Goal: Task Accomplishment & Management: Use online tool/utility

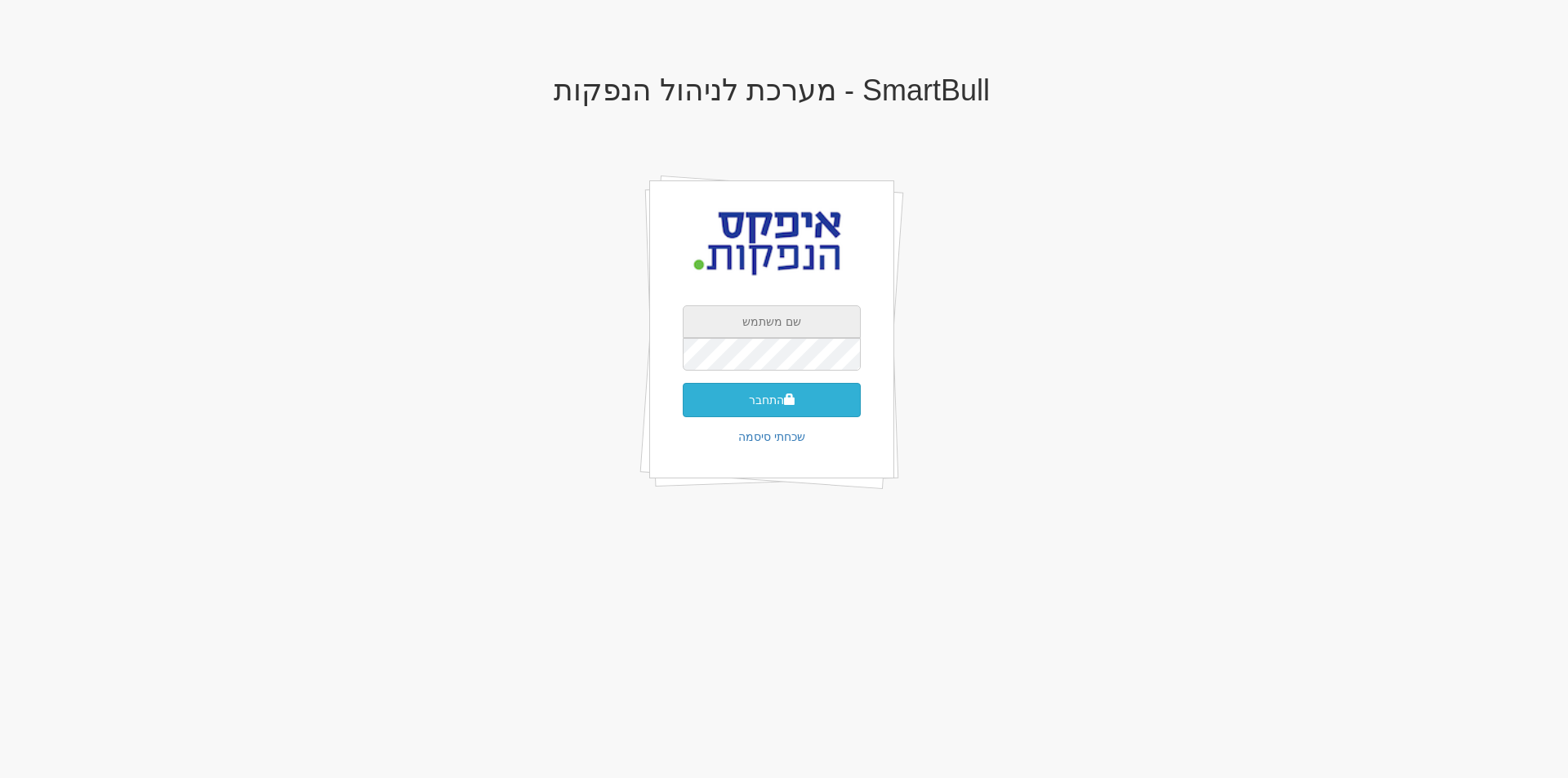
type input "apex"
click at [772, 391] on button "התחבר" at bounding box center [772, 400] width 178 height 34
type input "704144"
click at [683, 407] on button "התחבר" at bounding box center [772, 424] width 178 height 34
click at [766, 411] on button "התחבר" at bounding box center [772, 424] width 178 height 34
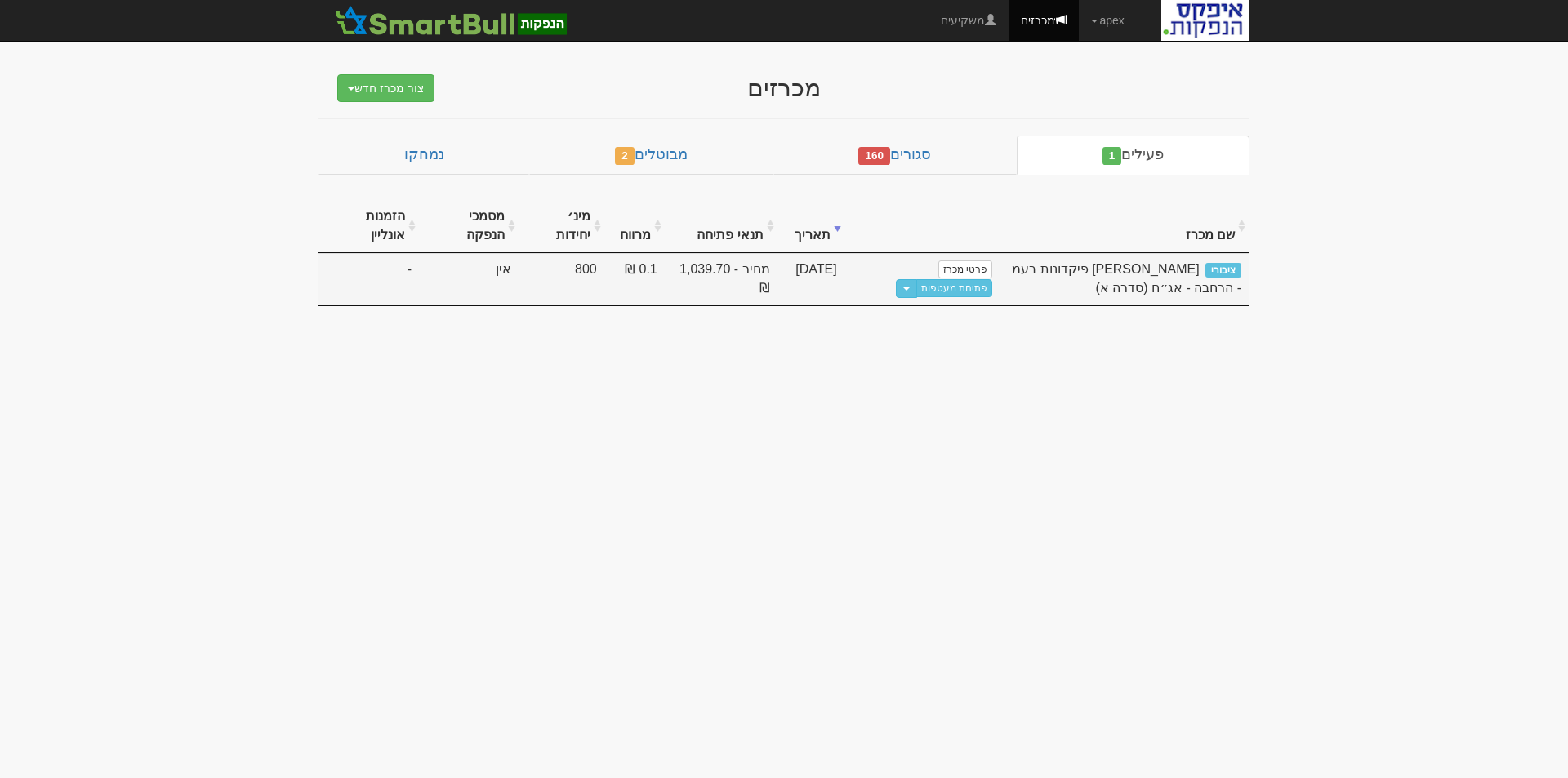
click at [1173, 266] on span "[PERSON_NAME] פיקדונות בעמ - הרחבה - אג״ח (סדרה א)" at bounding box center [1126, 278] width 230 height 32
click at [1173, 266] on span "פאי פלוס פיקדונות בעמ - הרחבה - אג״ח (סדרה א)" at bounding box center [1126, 278] width 230 height 32
click at [971, 287] on link "פתיחת מעטפות" at bounding box center [954, 287] width 76 height 18
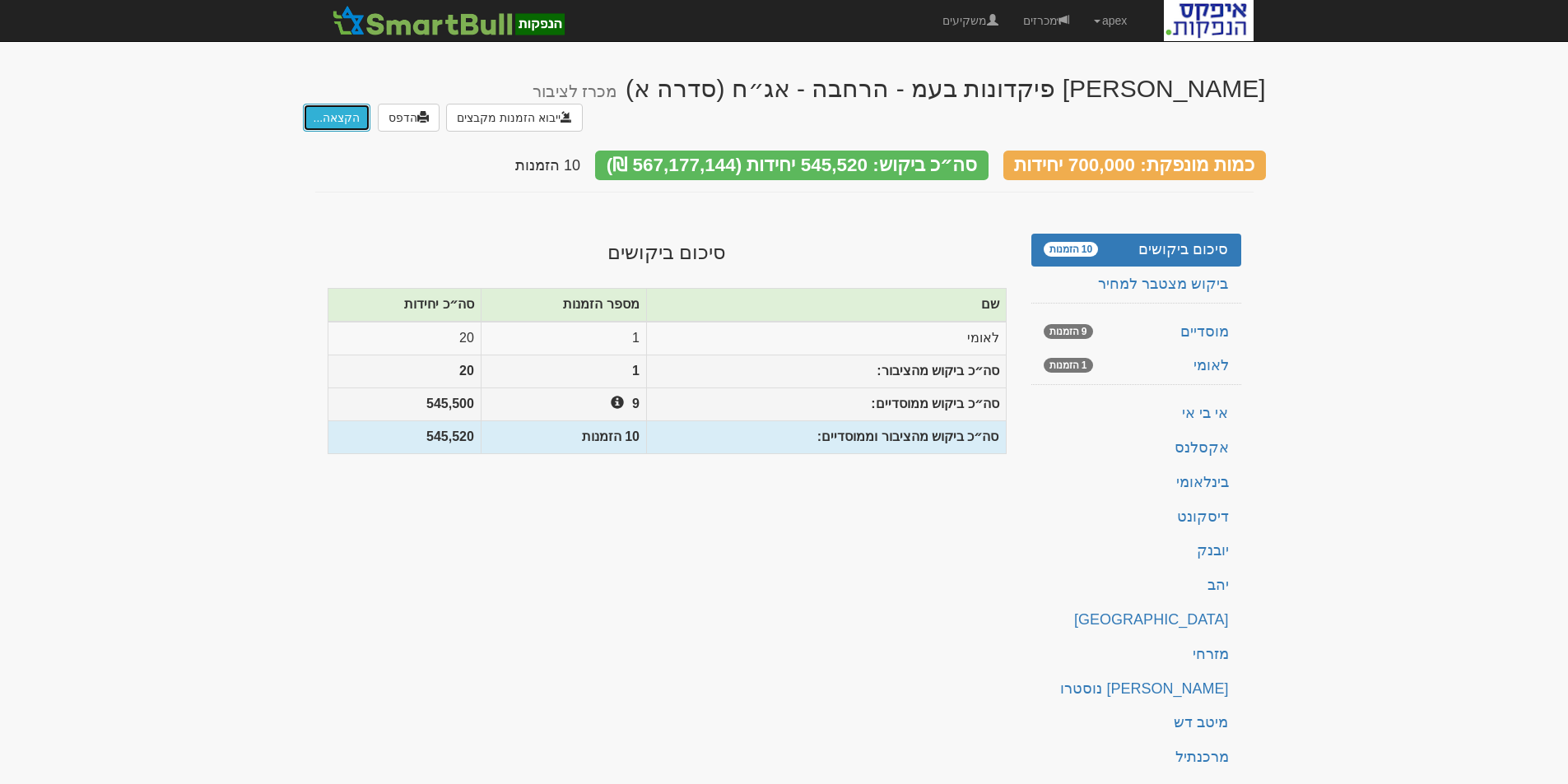
click at [334, 104] on button "הקצאה..." at bounding box center [336, 118] width 68 height 28
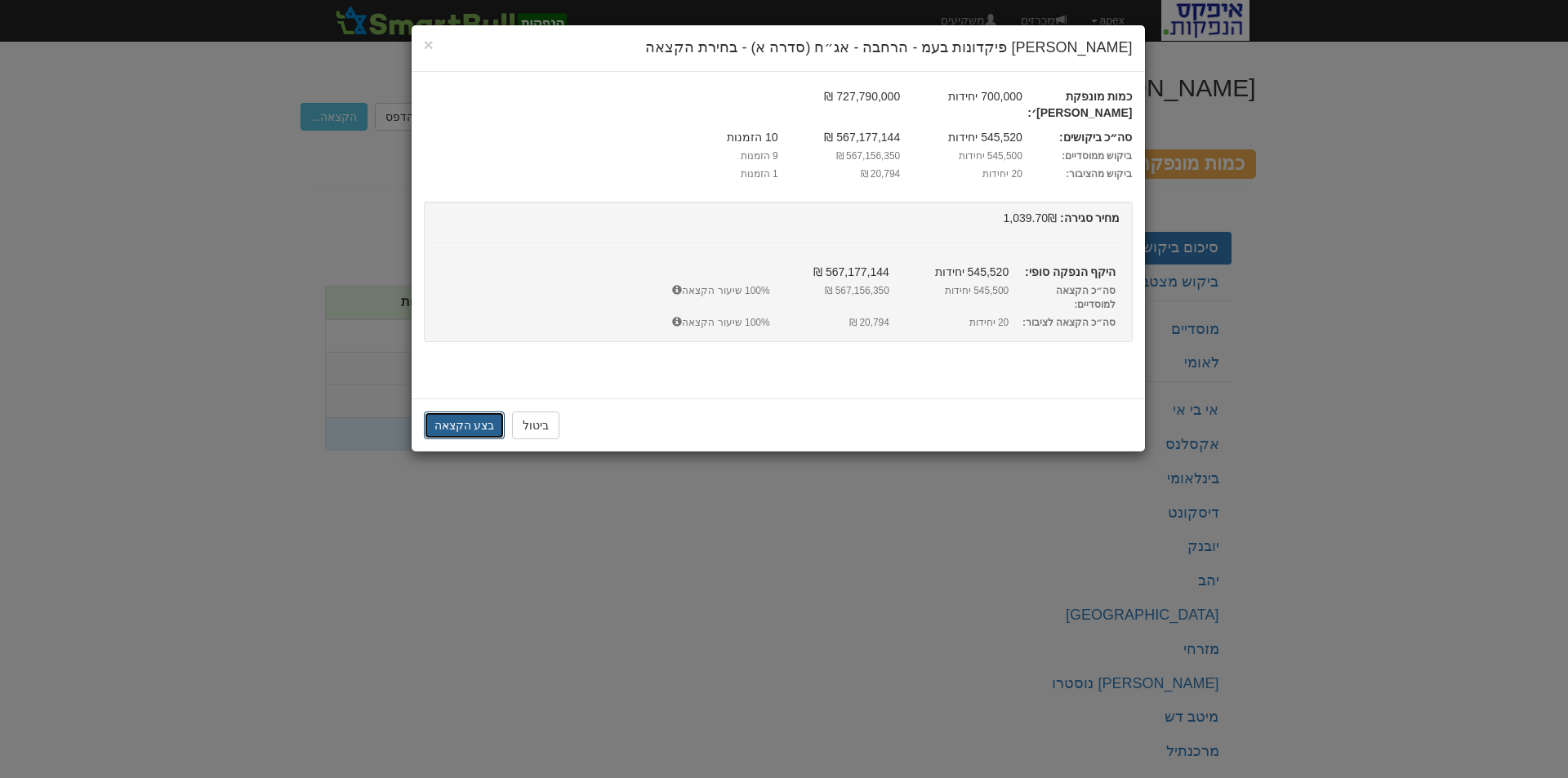
click at [447, 411] on button "בצע הקצאה" at bounding box center [465, 425] width 82 height 28
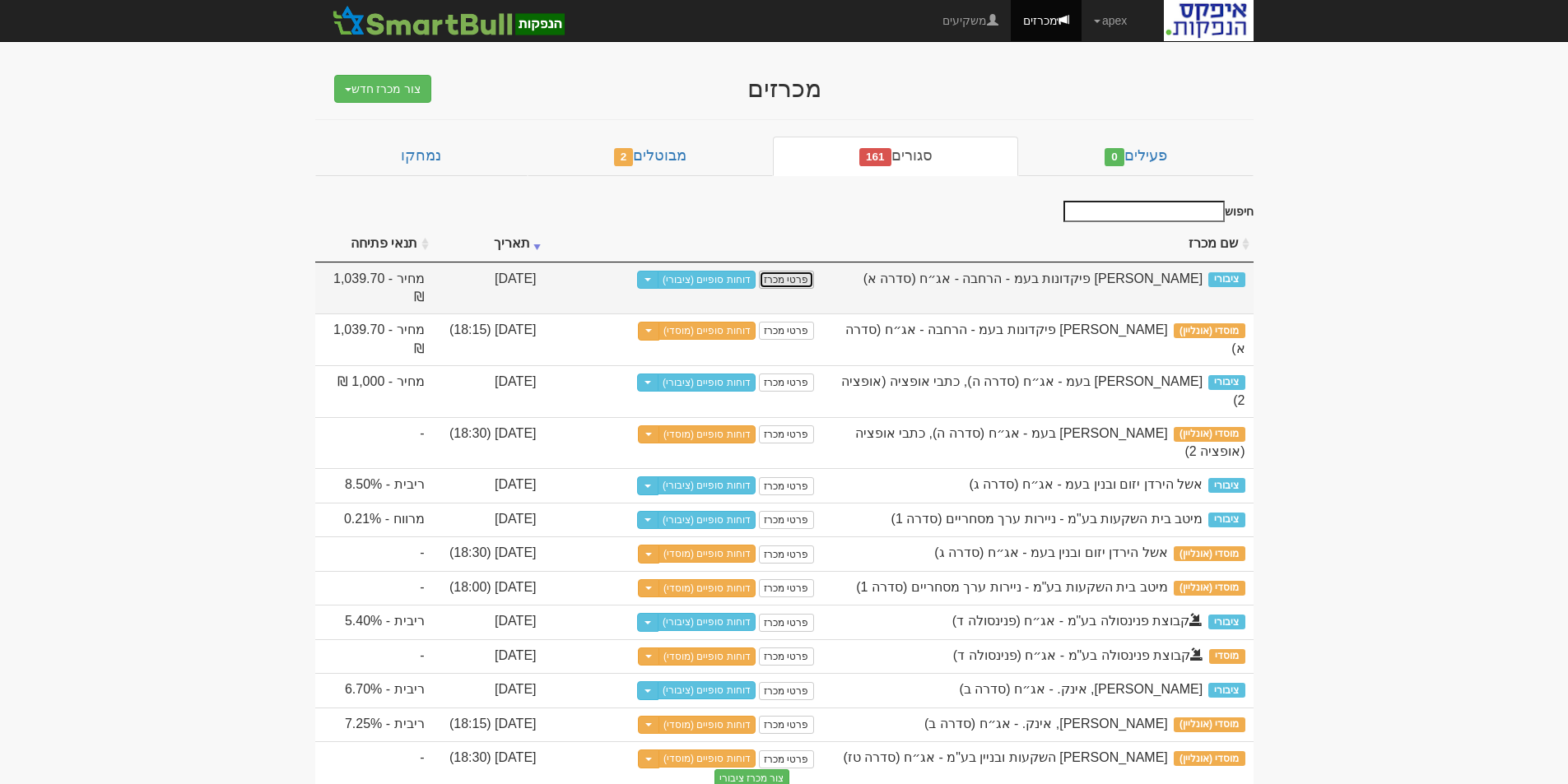
click at [806, 275] on link "פרטי מכרז" at bounding box center [785, 279] width 54 height 18
click at [599, 298] on td "פרטי מכרז דוחות סופיים (ציבורי) Toggle Dropdown שכפל מכרז" at bounding box center [683, 288] width 277 height 52
click at [900, 276] on div "[PERSON_NAME] פיקדונות בעמ - הרחבה - אג״ח (סדרה א)" at bounding box center [1037, 279] width 415 height 19
click at [653, 278] on button "Toggle Dropdown" at bounding box center [648, 280] width 22 height 19
click at [721, 275] on link "דוחות סופיים (ציבורי)" at bounding box center [706, 279] width 98 height 18
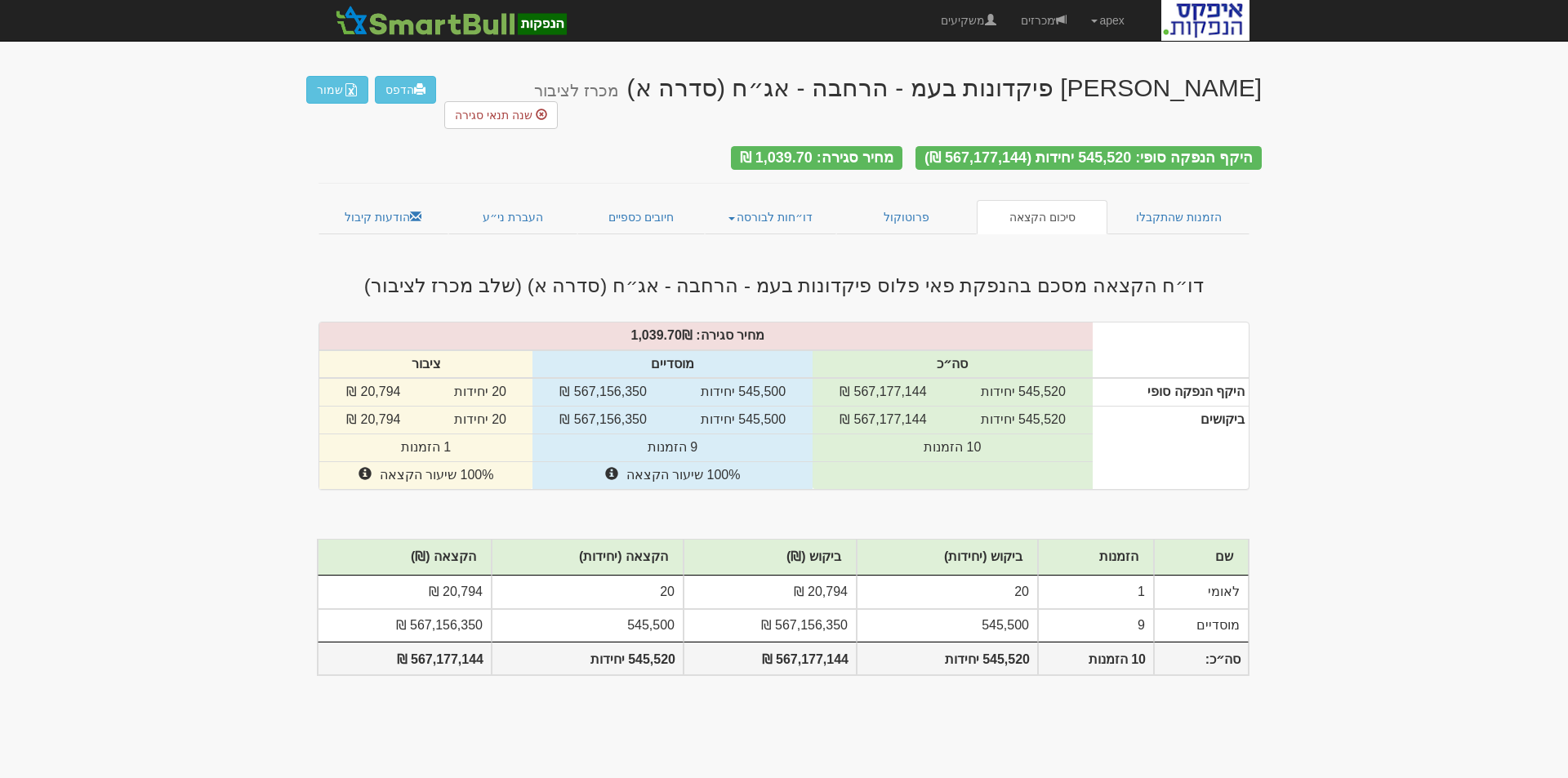
click at [1332, 102] on body "apex הגדרות חשבונות הנפקה תבניות הודעות קיבול X" at bounding box center [784, 389] width 1568 height 778
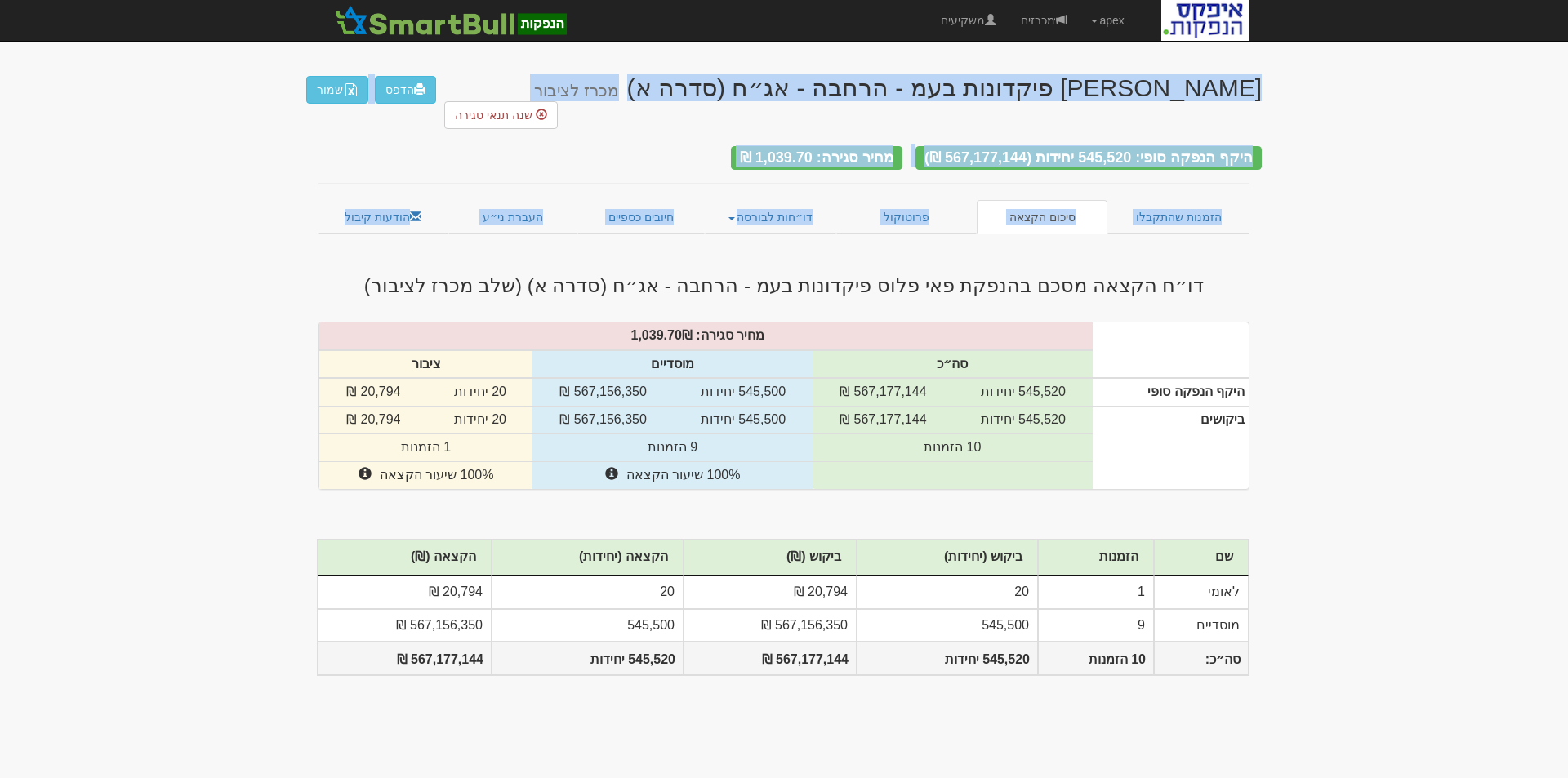
drag, startPoint x: 1314, startPoint y: 50, endPoint x: 956, endPoint y: 212, distance: 392.9
click at [956, 212] on body "apex הגדרות חשבונות הנפקה תבניות הודעות קיבול X" at bounding box center [784, 389] width 1568 height 778
click at [1357, 72] on body "apex הגדרות חשבונות הנפקה תבניות הודעות קיבול X" at bounding box center [784, 389] width 1568 height 778
